Goal: Find specific page/section

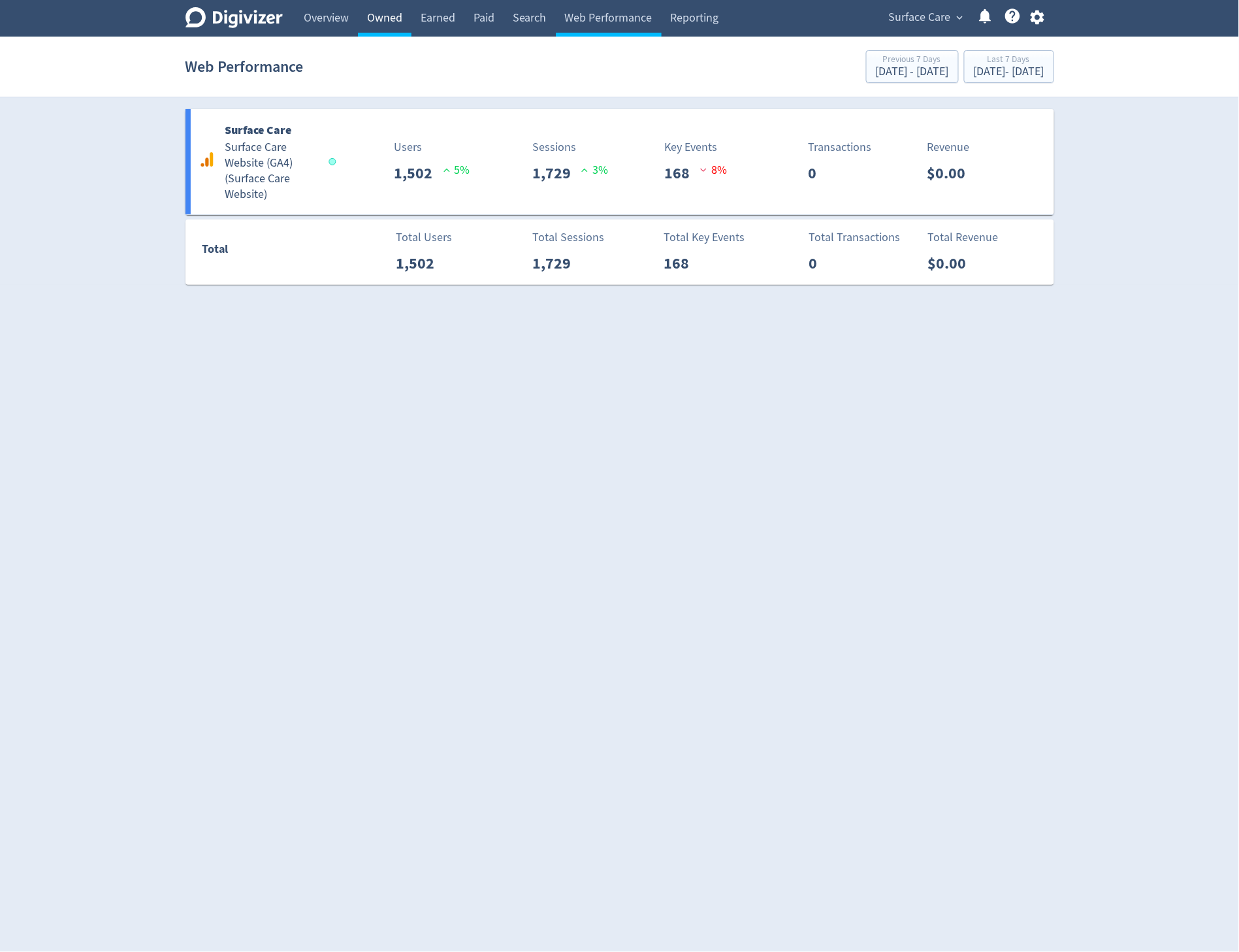
click at [378, 17] on link "Owned" at bounding box center [385, 18] width 53 height 36
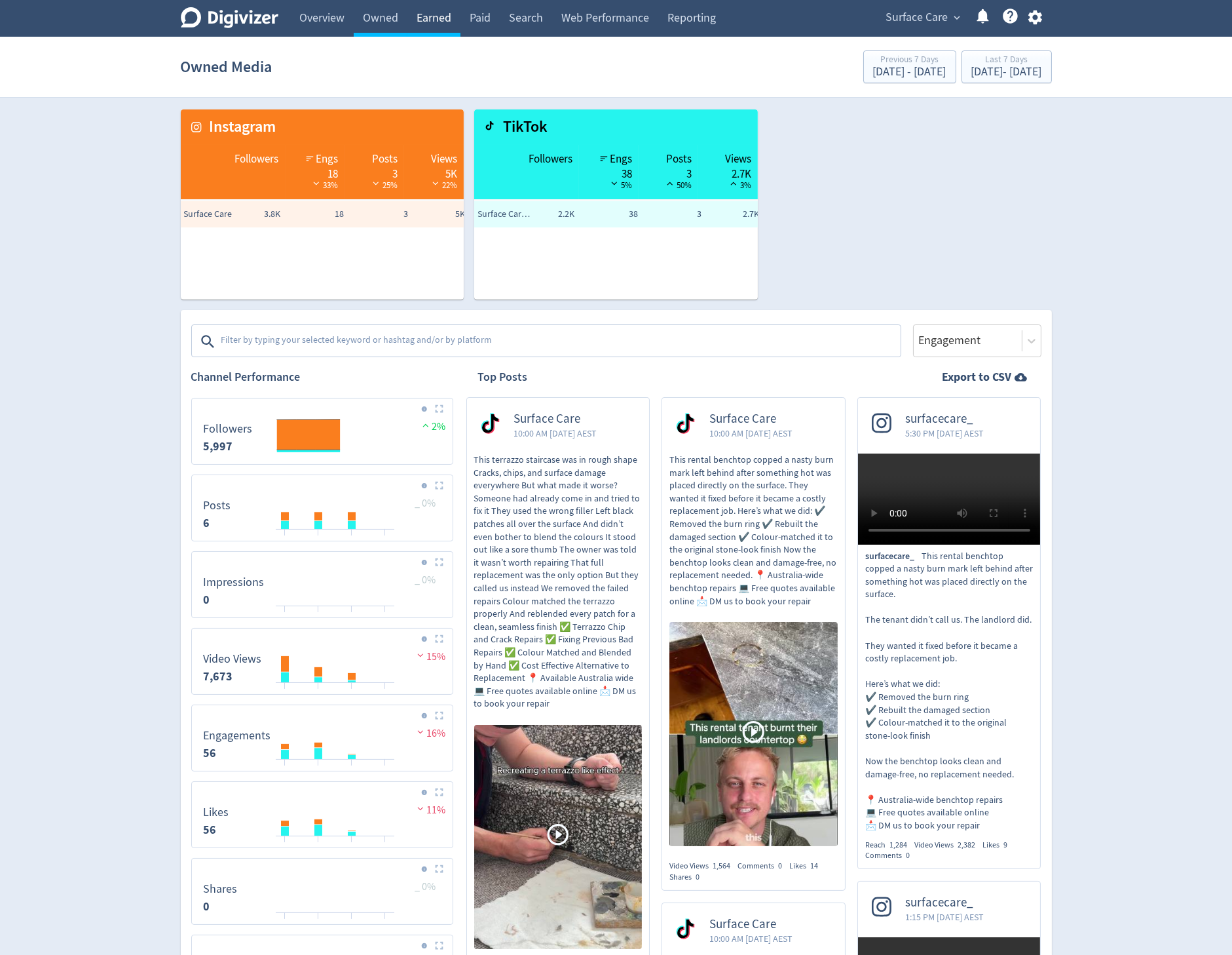
click at [429, 16] on link "Earned" at bounding box center [434, 18] width 53 height 37
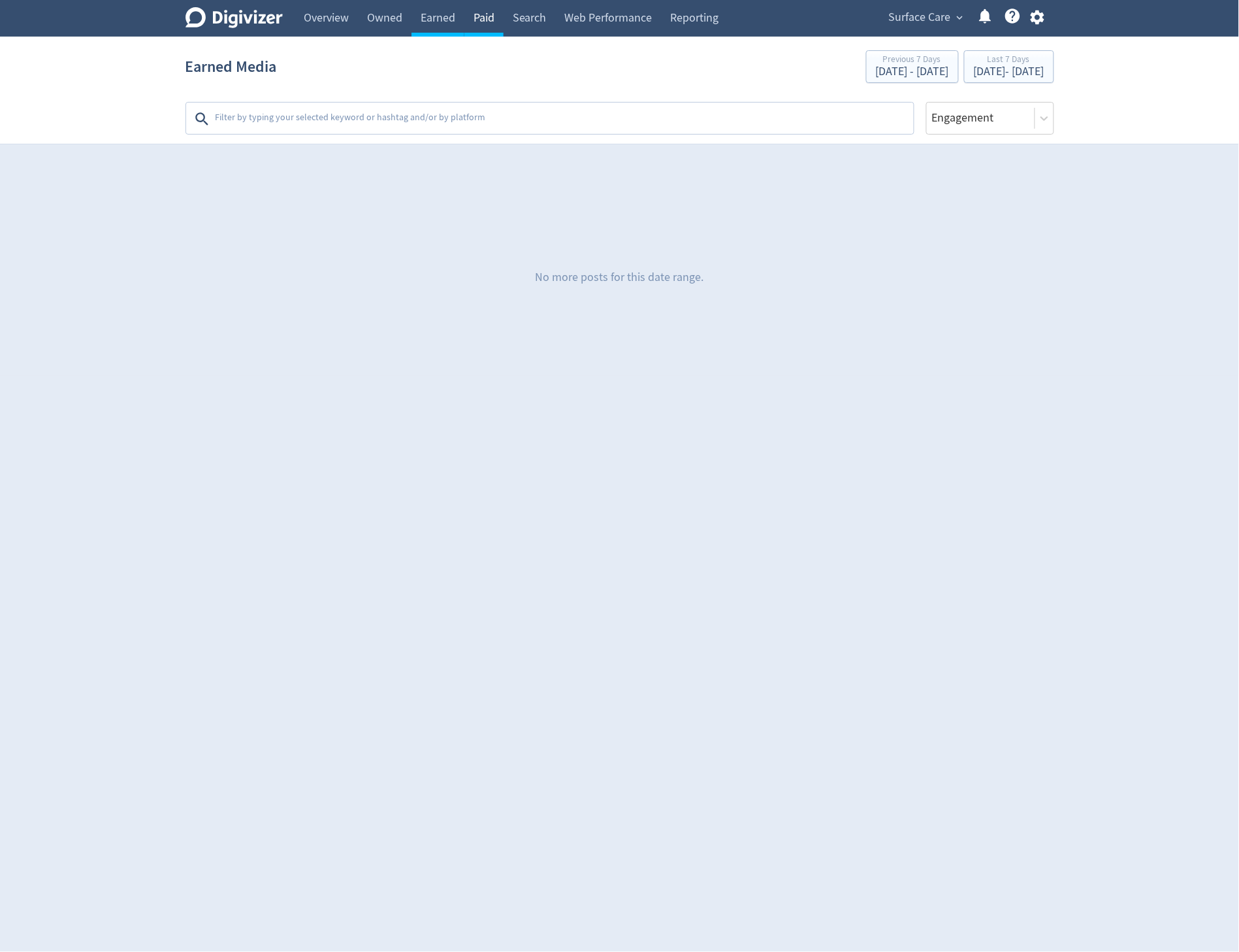
click at [484, 24] on link "Paid" at bounding box center [484, 18] width 39 height 36
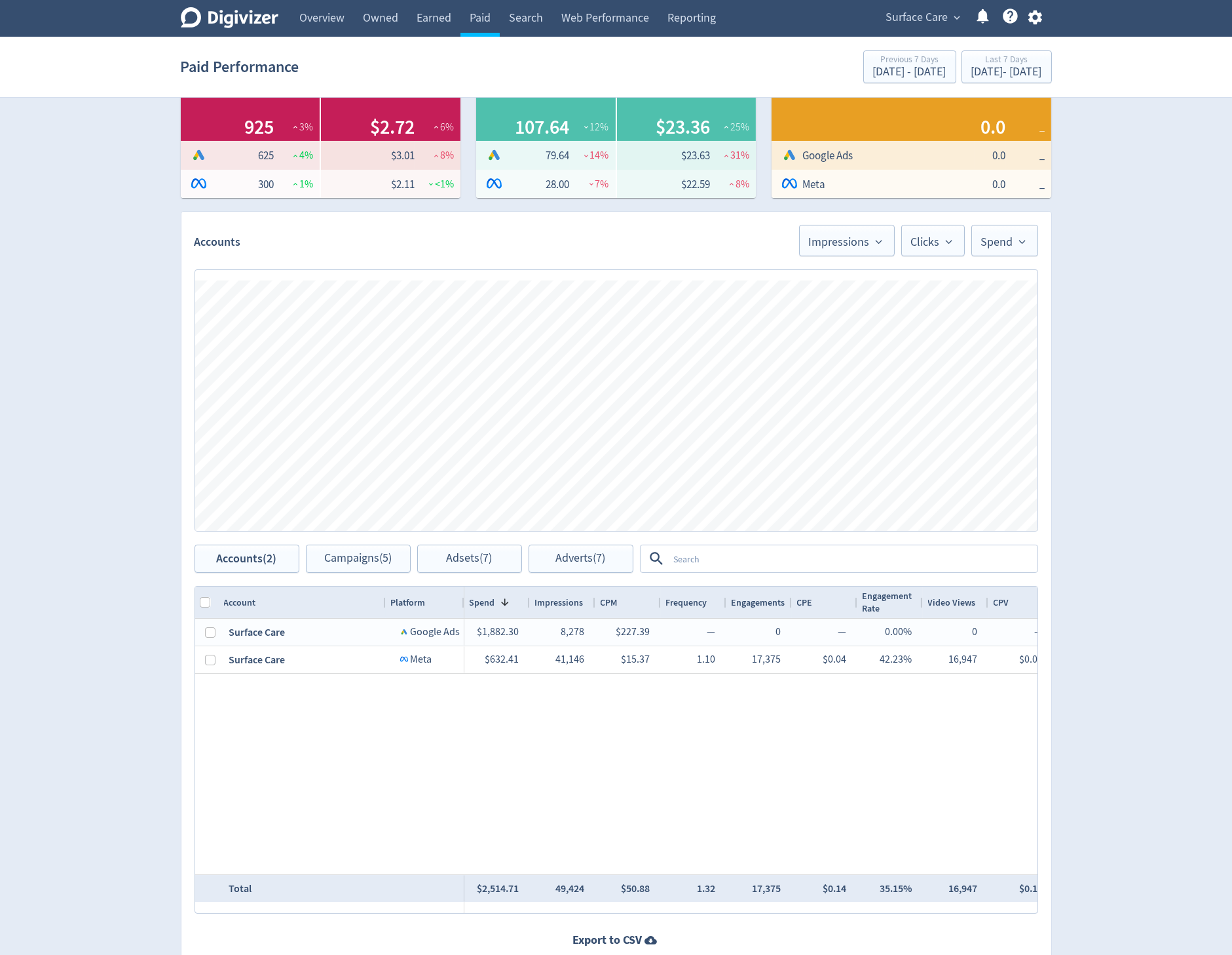
scroll to position [181, 0]
click at [585, 16] on link "Web Performance" at bounding box center [605, 18] width 106 height 37
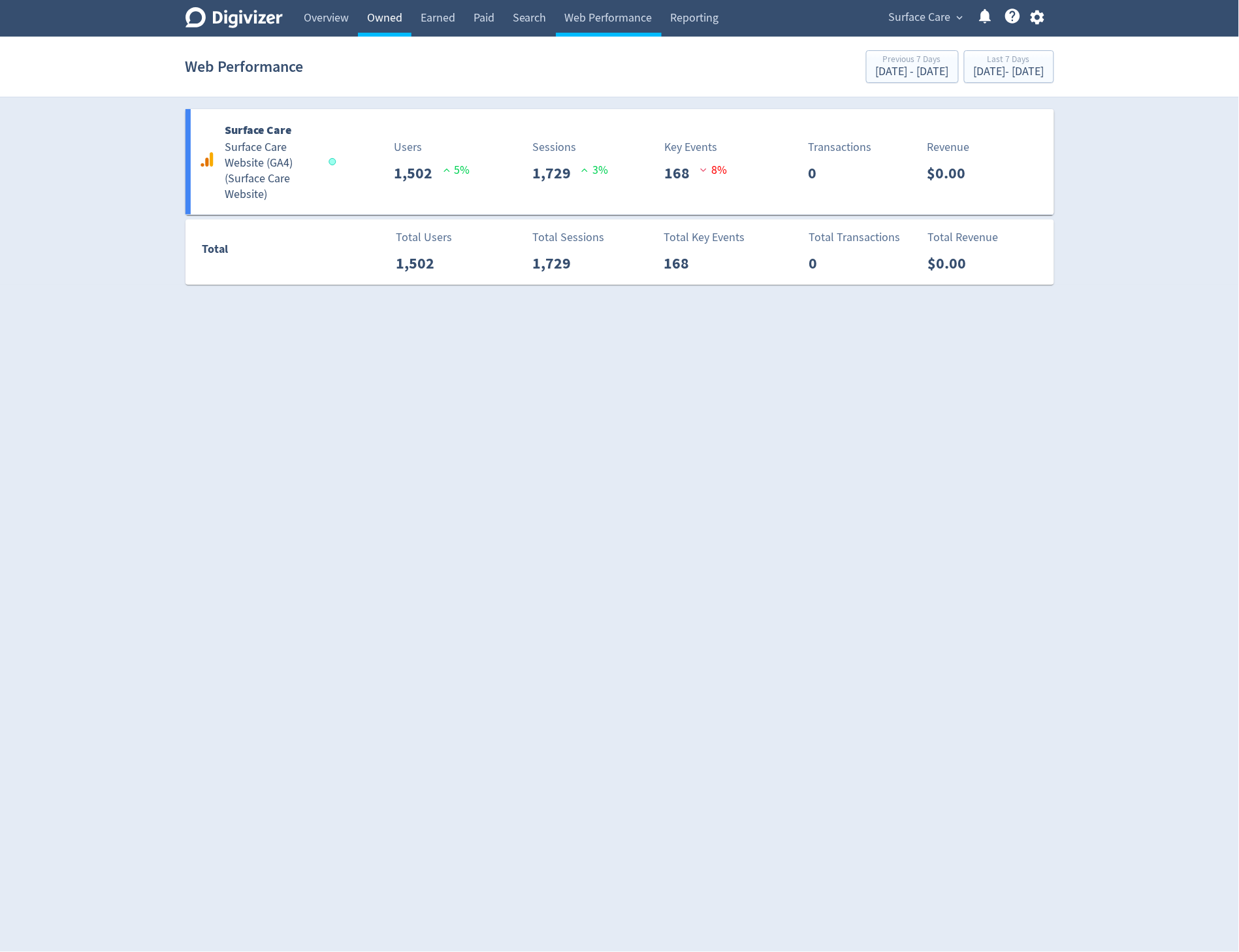
click at [398, 20] on link "Owned" at bounding box center [385, 18] width 53 height 36
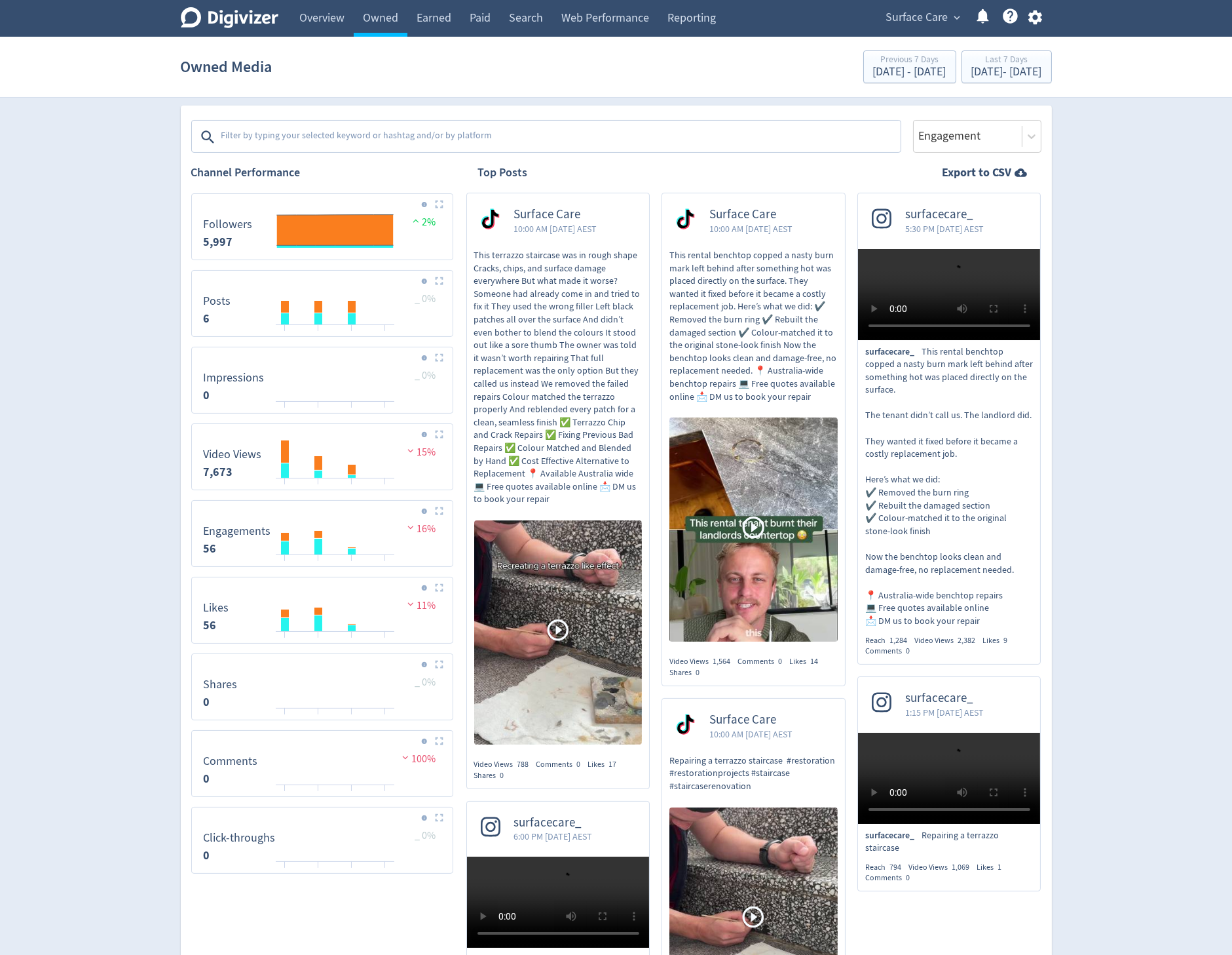
scroll to position [201, 0]
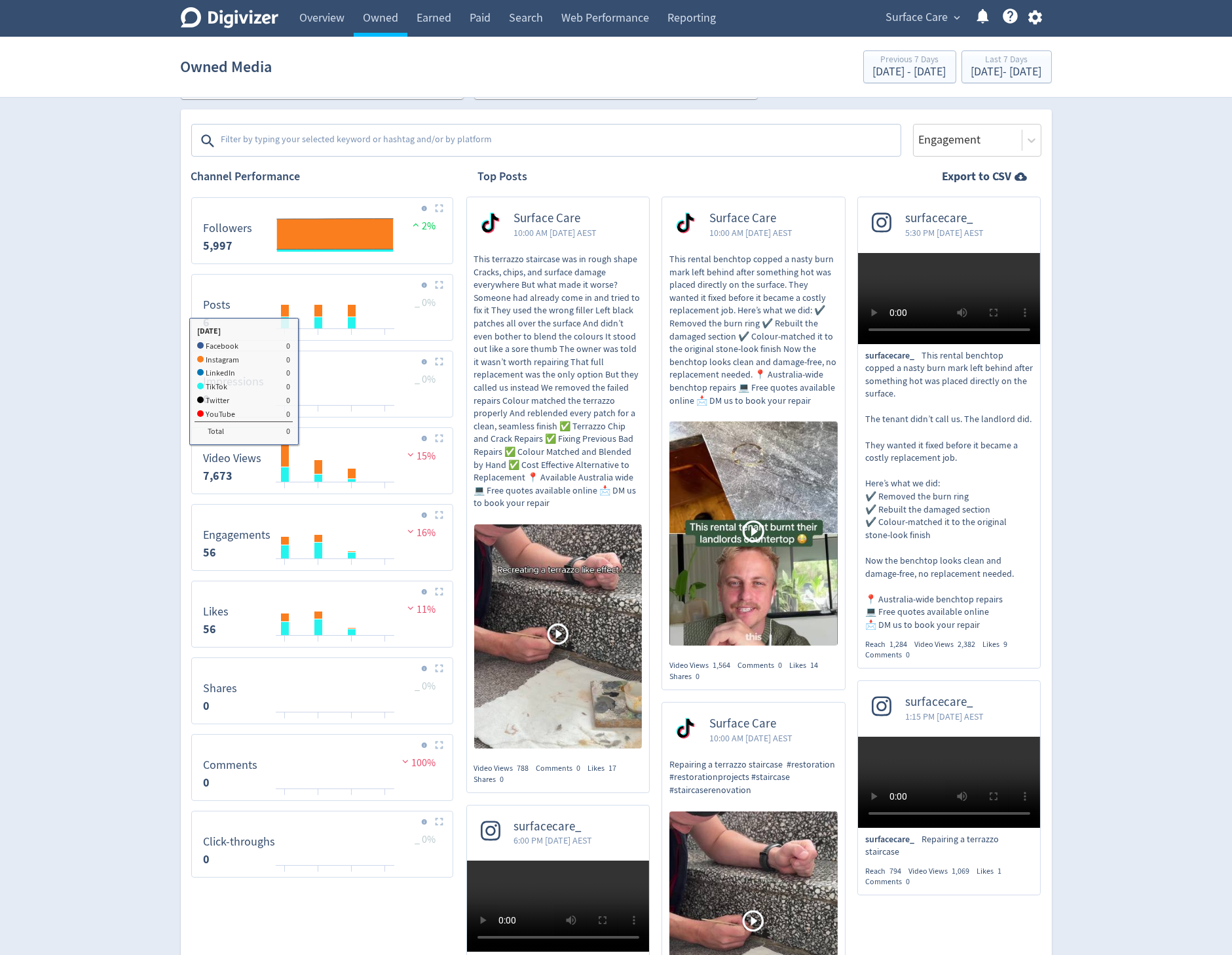
click at [513, 150] on textarea at bounding box center [560, 140] width 679 height 26
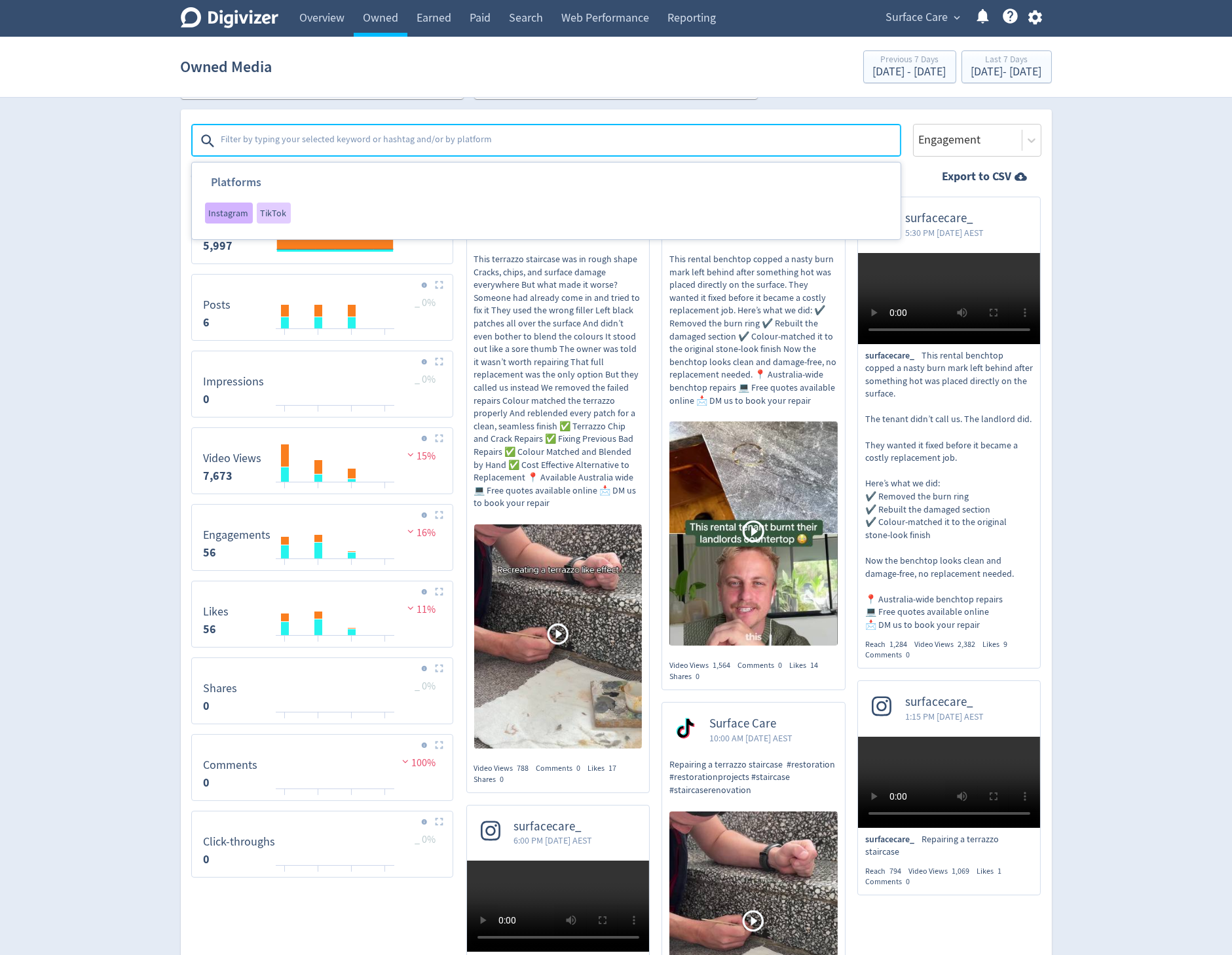
click at [245, 209] on span "Instagram" at bounding box center [228, 213] width 40 height 9
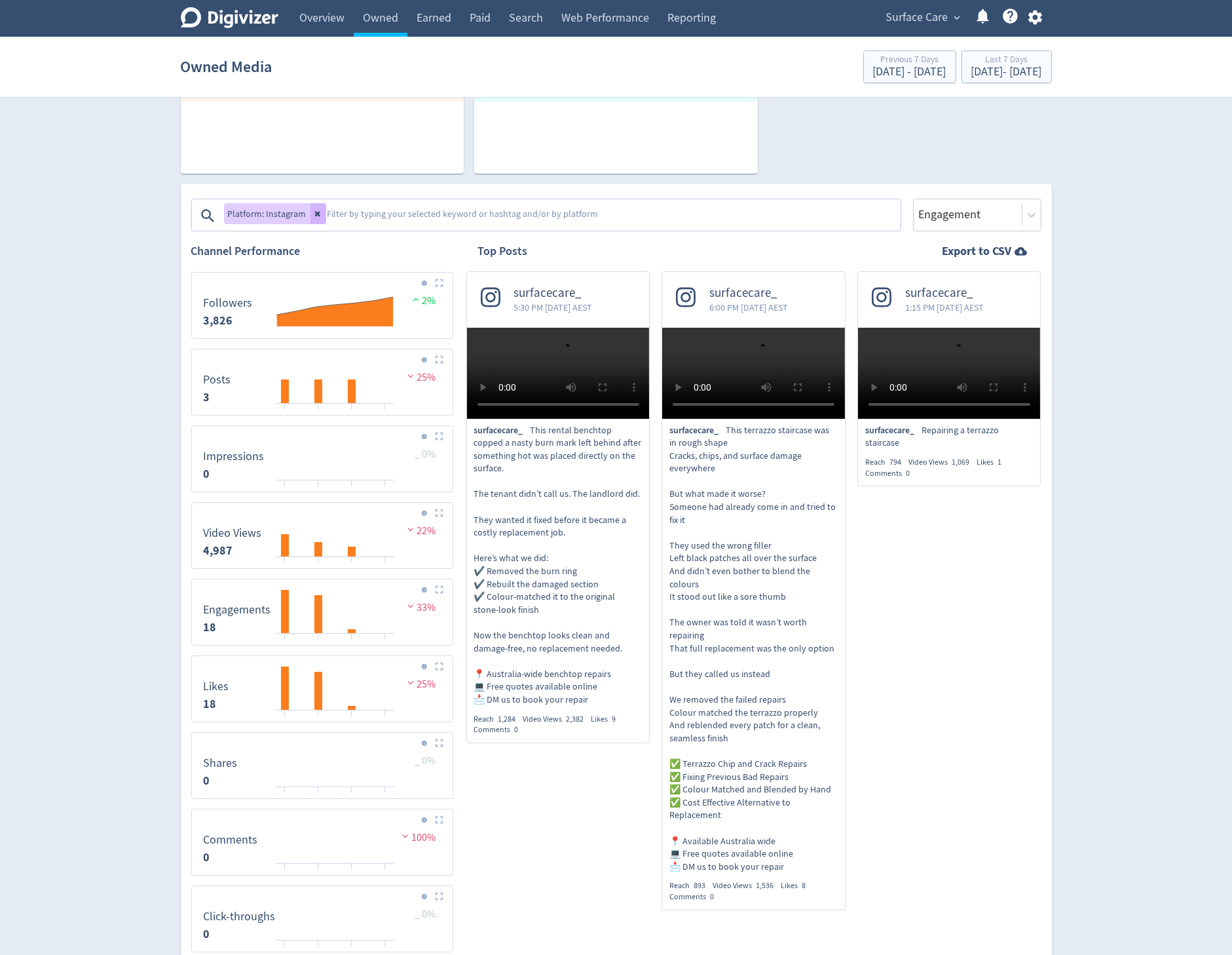
scroll to position [221, 0]
